Goal: Task Accomplishment & Management: Use online tool/utility

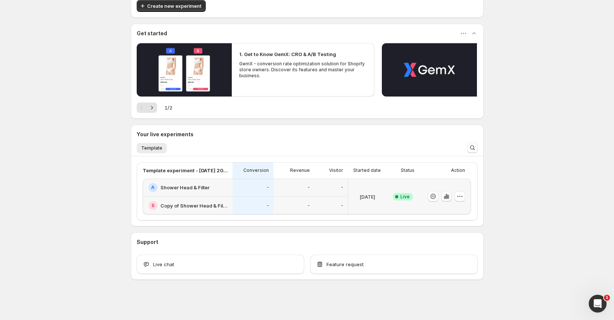
click at [445, 195] on icon "button" at bounding box center [446, 196] width 7 height 7
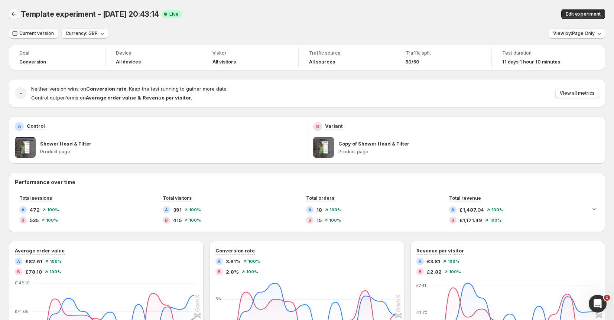
click at [12, 12] on icon "Back" at bounding box center [13, 13] width 7 height 7
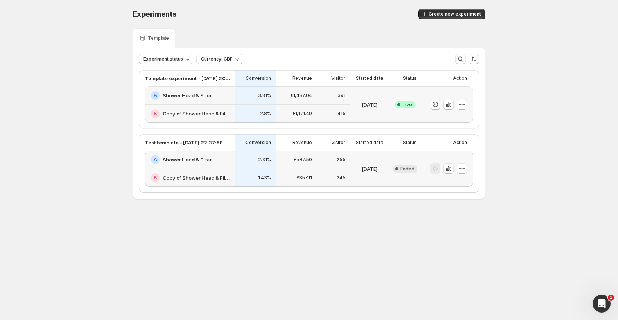
click at [187, 94] on h2 "Shower Head & Filter" at bounding box center [187, 95] width 49 height 7
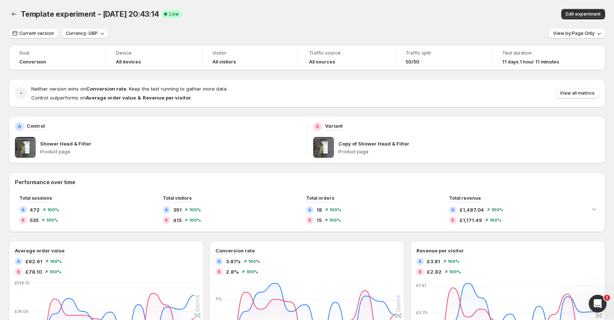
click at [23, 144] on span at bounding box center [25, 147] width 21 height 21
click at [73, 145] on p "Shower Head & Filter" at bounding box center [65, 143] width 51 height 7
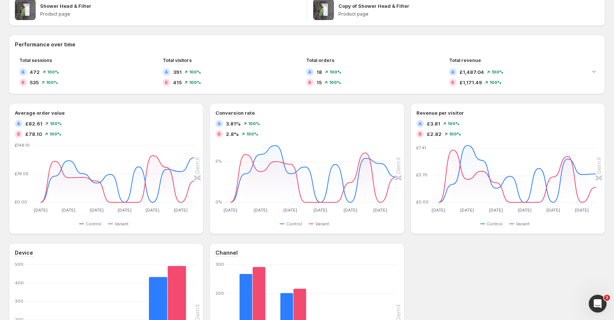
scroll to position [247, 0]
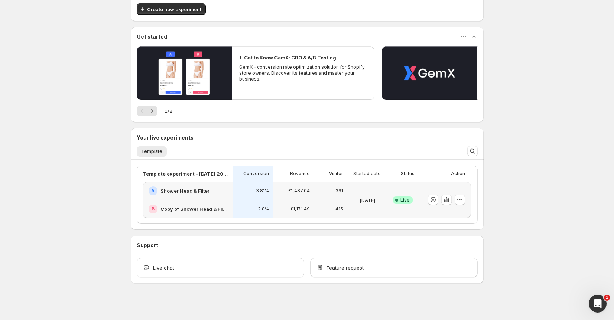
scroll to position [45, 0]
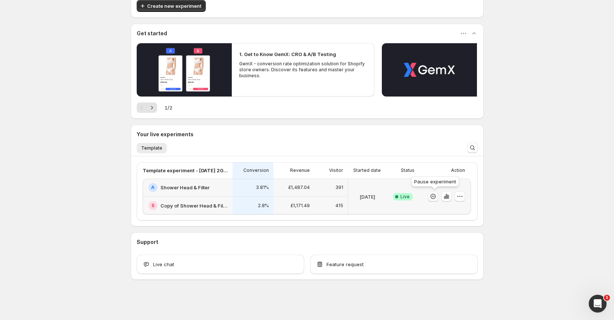
click at [437, 197] on icon "button" at bounding box center [432, 196] width 7 height 7
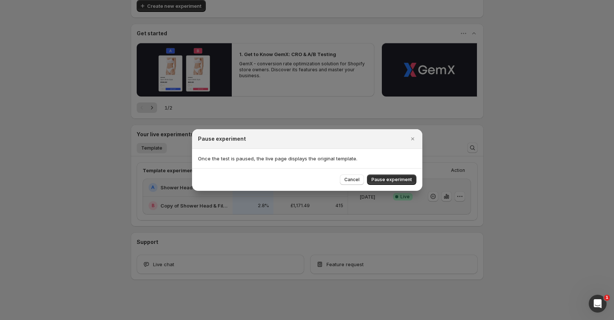
click at [398, 173] on div "Cancel Pause experiment" at bounding box center [307, 179] width 230 height 23
click at [396, 176] on button "Pause experiment" at bounding box center [391, 180] width 49 height 10
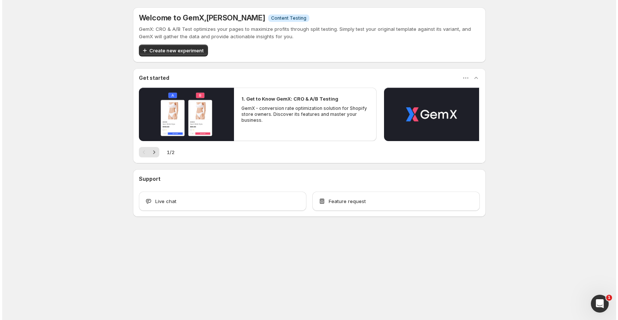
scroll to position [0, 0]
